Goal: Information Seeking & Learning: Learn about a topic

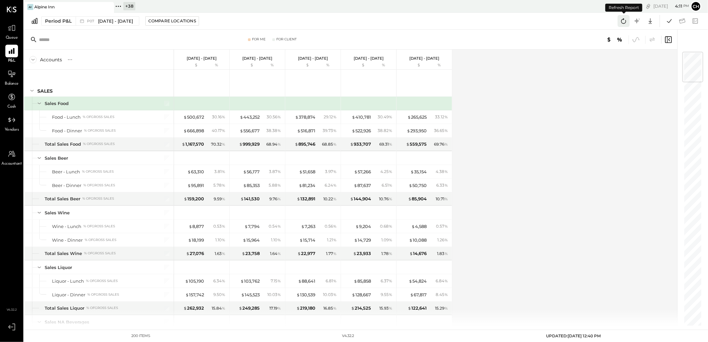
click at [626, 22] on icon at bounding box center [624, 20] width 5 height 5
click at [673, 22] on icon at bounding box center [669, 21] width 9 height 9
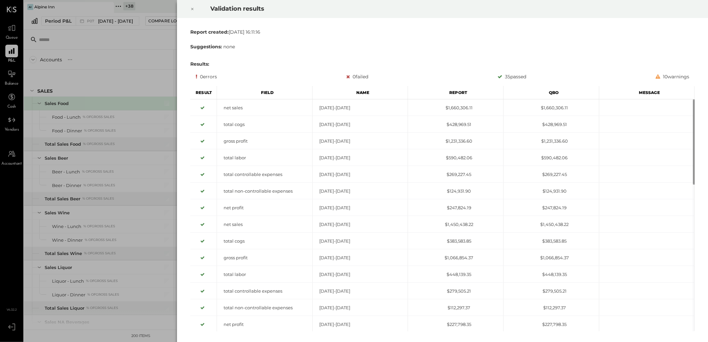
click at [191, 8] on icon at bounding box center [192, 9] width 4 height 8
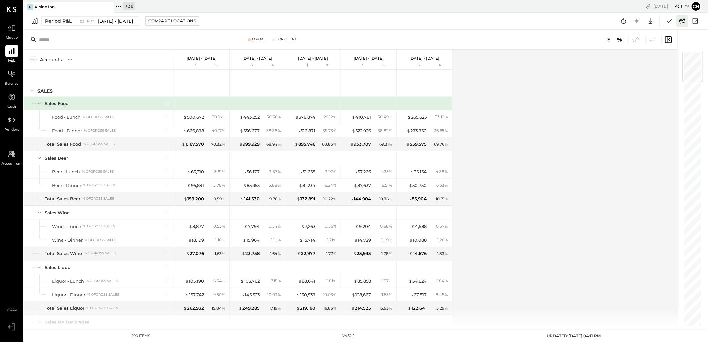
click at [682, 21] on icon at bounding box center [683, 20] width 6 height 5
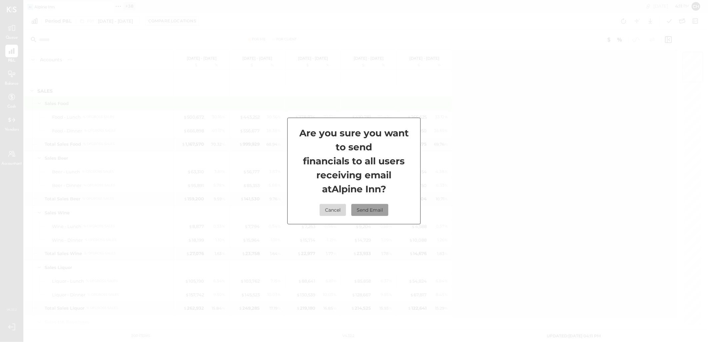
click at [370, 209] on button "Send Email" at bounding box center [370, 210] width 37 height 12
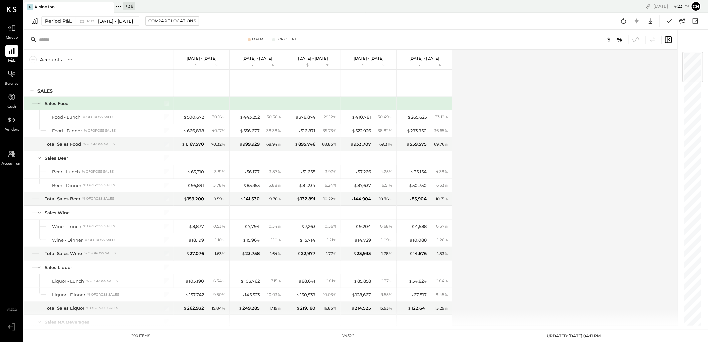
click at [105, 8] on icon at bounding box center [108, 7] width 8 height 8
click at [29, 6] on icon at bounding box center [28, 6] width 9 height 9
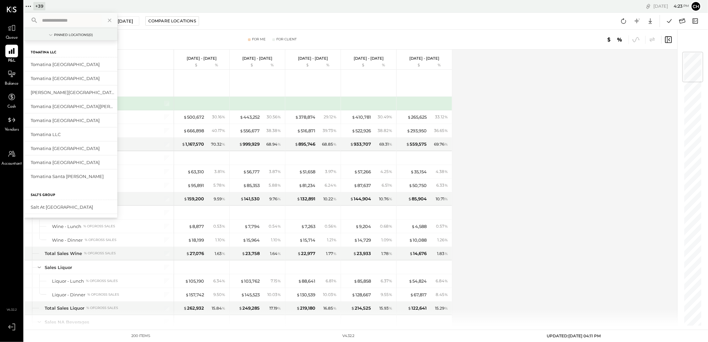
click at [55, 22] on input "text" at bounding box center [70, 20] width 62 height 12
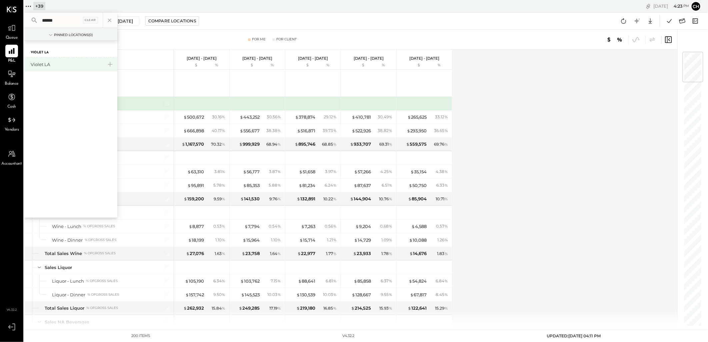
type input "******"
click at [35, 60] on div "Violet LA" at bounding box center [70, 64] width 93 height 14
click at [40, 63] on div "Violet LA" at bounding box center [67, 64] width 72 height 6
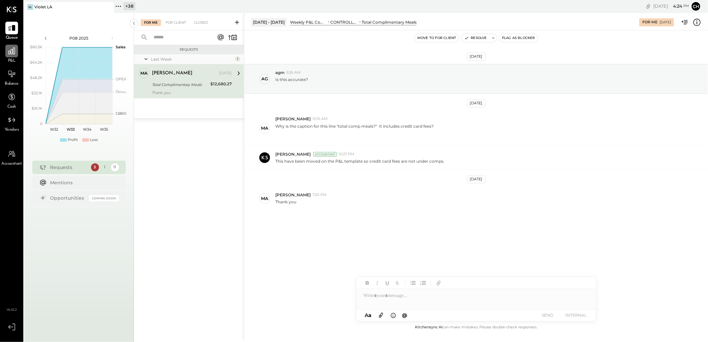
click at [17, 52] on div at bounding box center [11, 51] width 13 height 13
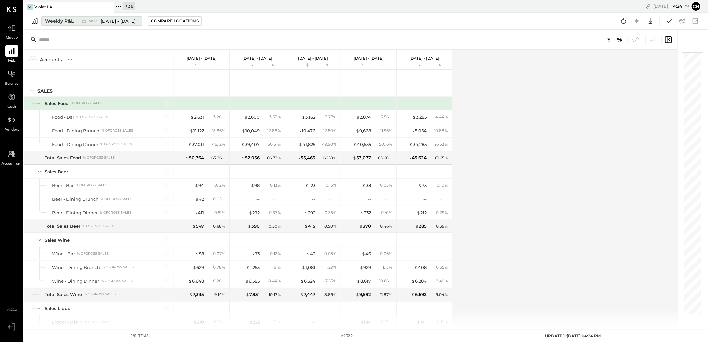
click at [61, 18] on div "Weekly P&L" at bounding box center [59, 21] width 29 height 7
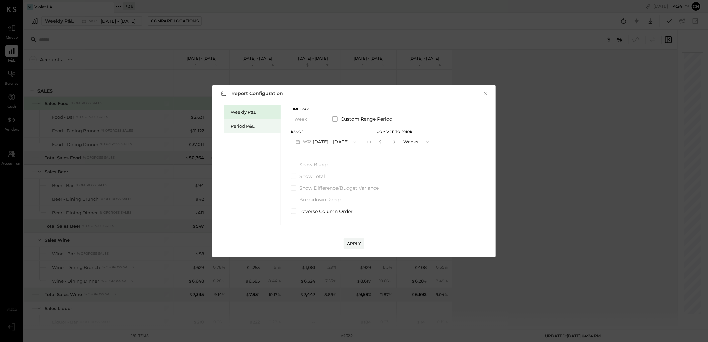
click at [233, 124] on div "Period P&L" at bounding box center [254, 126] width 47 height 6
click at [354, 140] on icon "button" at bounding box center [354, 141] width 5 height 5
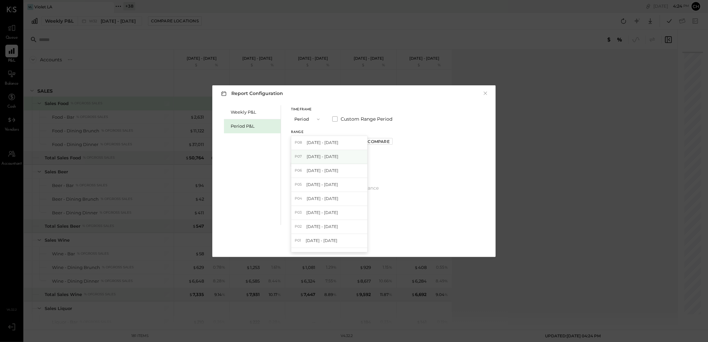
click at [339, 158] on span "[DATE] - [DATE]" at bounding box center [323, 157] width 32 height 6
click at [390, 140] on div "Compare" at bounding box center [379, 142] width 22 height 6
click at [396, 143] on icon "button" at bounding box center [394, 142] width 4 height 4
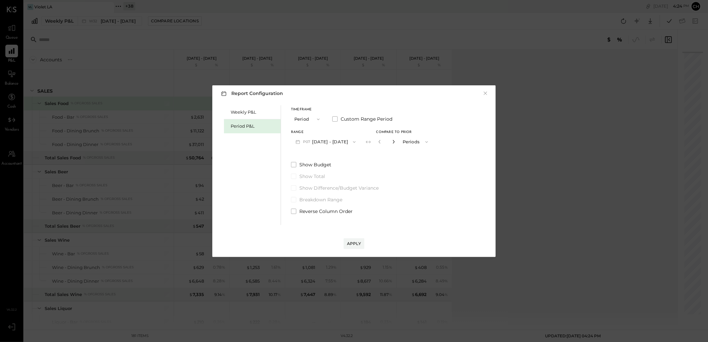
type input "*"
click at [354, 242] on div "Apply" at bounding box center [354, 244] width 14 height 6
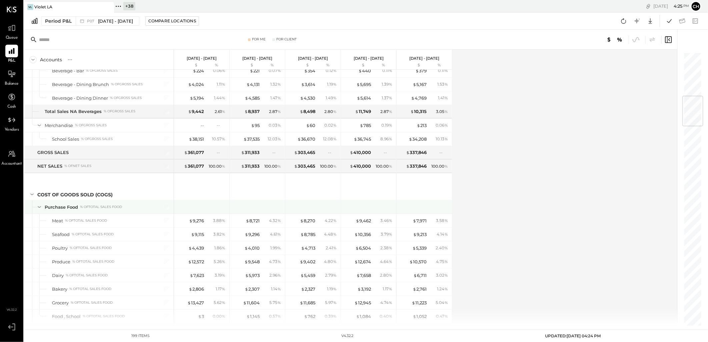
scroll to position [408, 0]
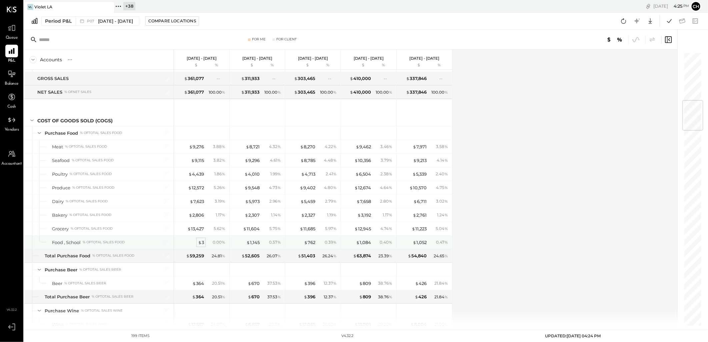
click at [202, 243] on div "$ 3" at bounding box center [201, 242] width 6 height 6
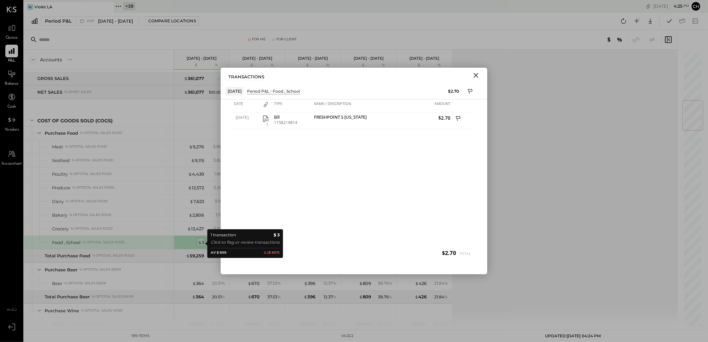
click at [201, 244] on div "$ 3" at bounding box center [201, 242] width 6 height 6
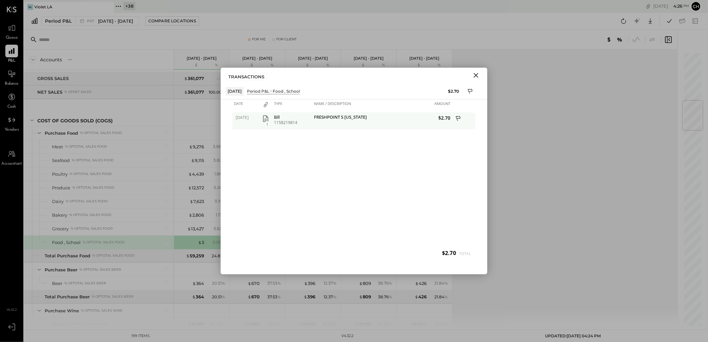
click at [268, 117] on icon "button" at bounding box center [265, 118] width 5 height 7
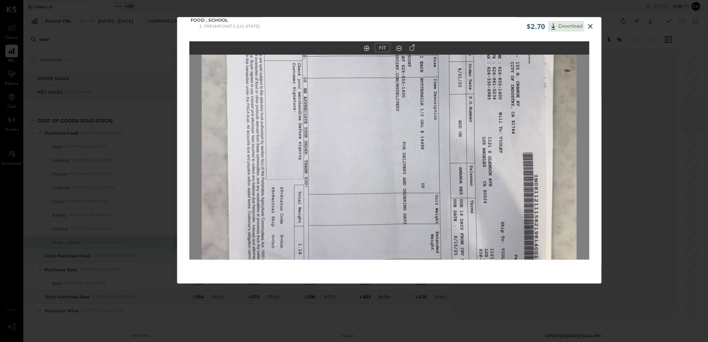
scroll to position [6, 0]
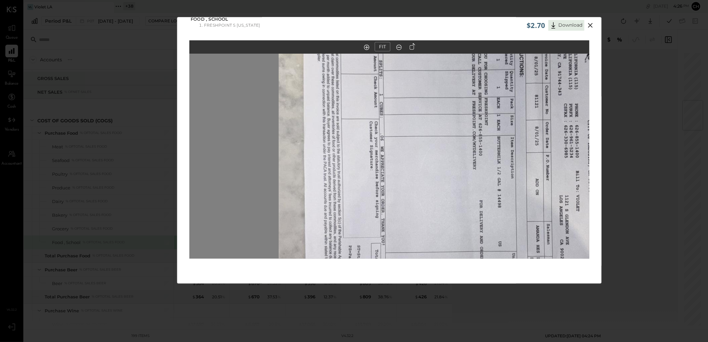
drag, startPoint x: 370, startPoint y: 198, endPoint x: 444, endPoint y: 306, distance: 129.8
click at [444, 306] on div "$2.70 Download Food , School FRESHPOINT S [US_STATE] FIT" at bounding box center [354, 171] width 708 height 342
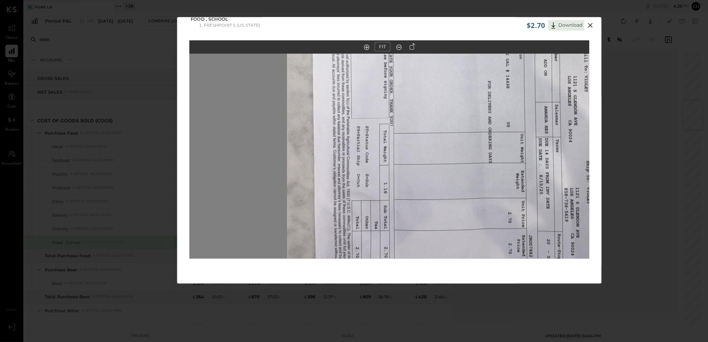
drag, startPoint x: 449, startPoint y: 188, endPoint x: 478, endPoint y: 159, distance: 41.3
click at [449, 190] on img at bounding box center [474, 80] width 375 height 667
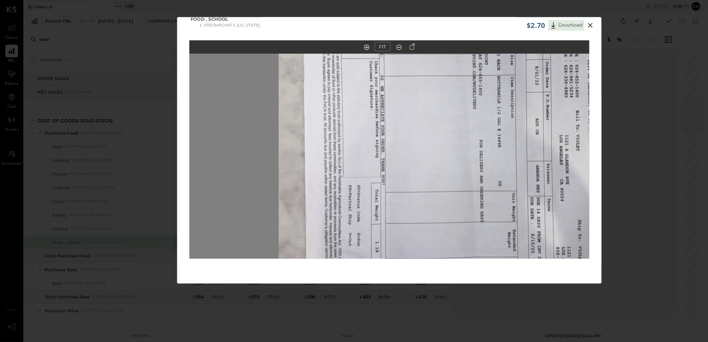
click at [590, 24] on icon at bounding box center [591, 25] width 8 height 8
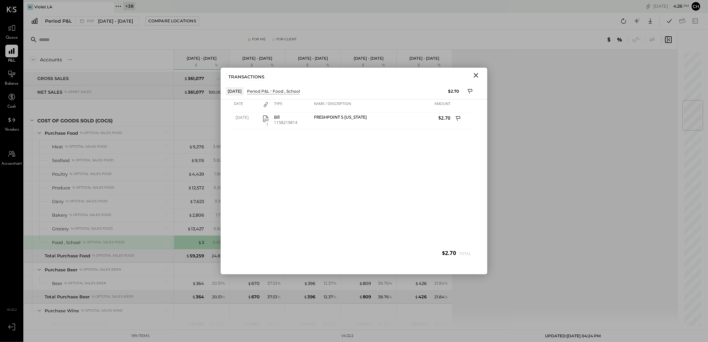
click at [478, 75] on icon "Close" at bounding box center [476, 75] width 8 height 8
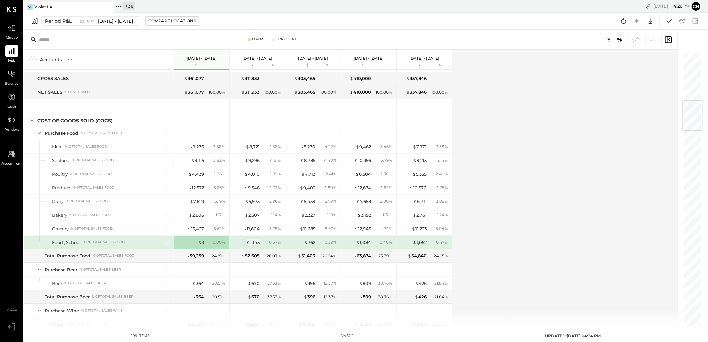
click at [254, 243] on div "$ 1,145" at bounding box center [252, 242] width 13 height 6
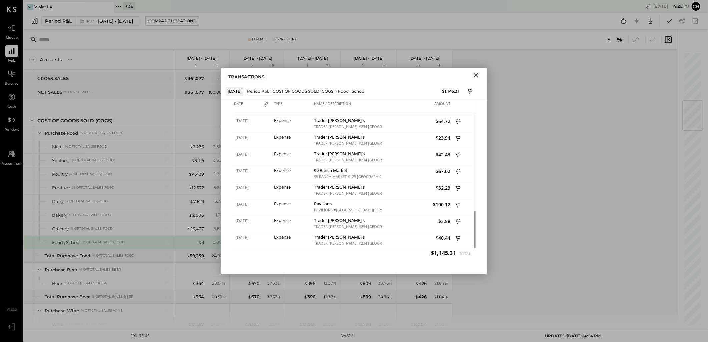
click at [474, 74] on icon "Close" at bounding box center [476, 75] width 8 height 8
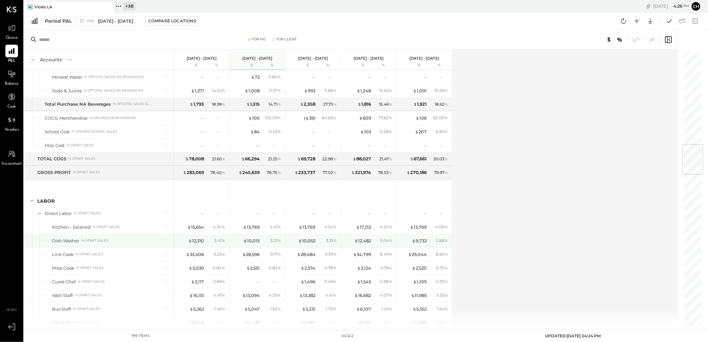
scroll to position [852, 0]
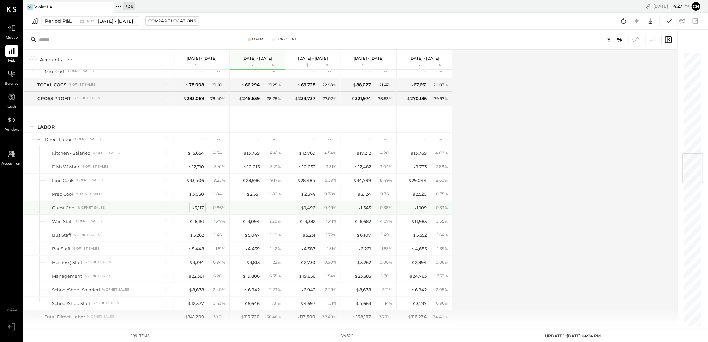
click at [198, 209] on div "$ 3,117" at bounding box center [197, 208] width 13 height 6
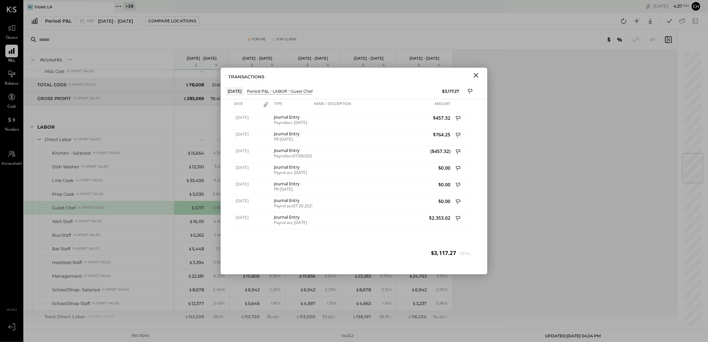
click at [480, 73] on icon "Close" at bounding box center [476, 75] width 8 height 8
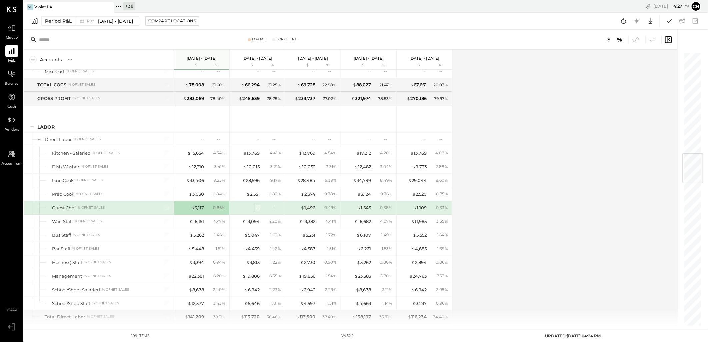
click at [258, 211] on div "--" at bounding box center [257, 208] width 3 height 6
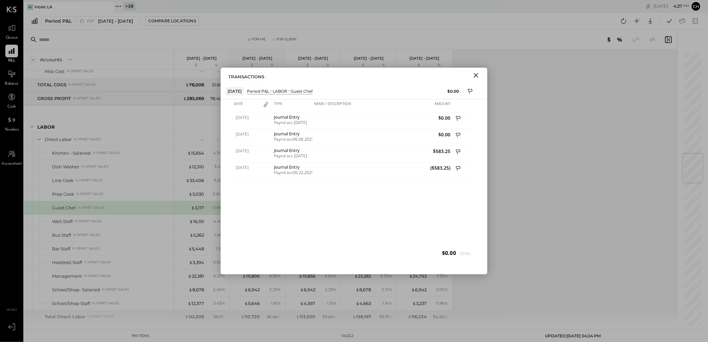
click at [258, 211] on div "[DATE] Journal Entry Payrol acc [DATE] $0.00 [DATE] Journal Entry Payrol acc06.…" at bounding box center [353, 188] width 243 height 150
click at [476, 78] on icon "Close" at bounding box center [476, 75] width 8 height 8
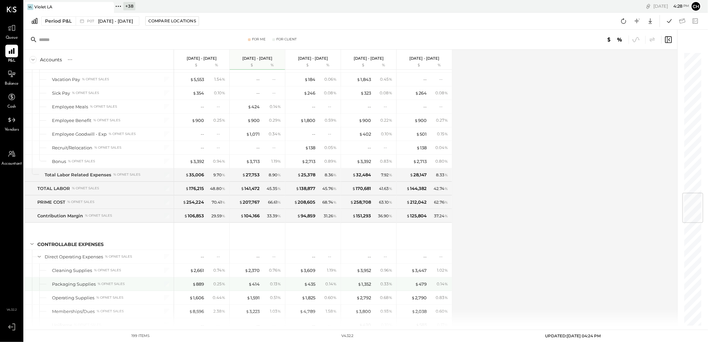
scroll to position [1260, 0]
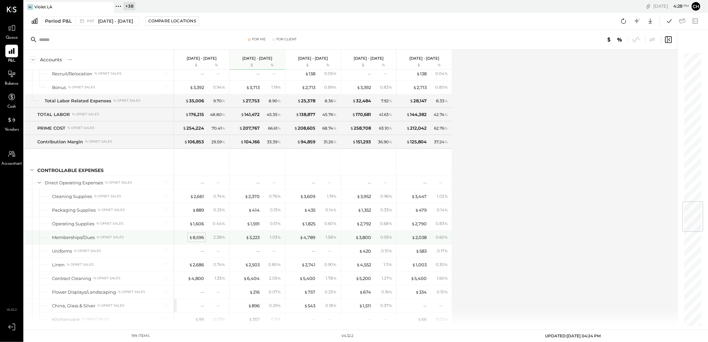
click at [195, 241] on div "$ 8,596" at bounding box center [196, 237] width 15 height 6
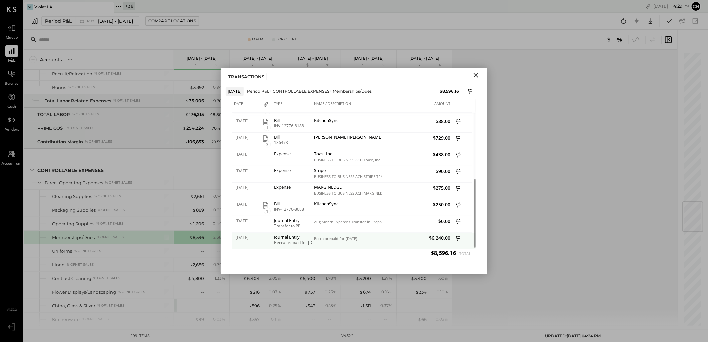
click at [282, 241] on div "Becca prepaid for [DATE]" at bounding box center [292, 242] width 37 height 5
click at [359, 243] on div "Becca prepaid for [DATE]" at bounding box center [348, 241] width 70 height 17
drag, startPoint x: 475, startPoint y: 73, endPoint x: 704, endPoint y: 57, distance: 229.1
click at [475, 73] on icon "Close" at bounding box center [476, 75] width 8 height 8
